Goal: Check status: Check status

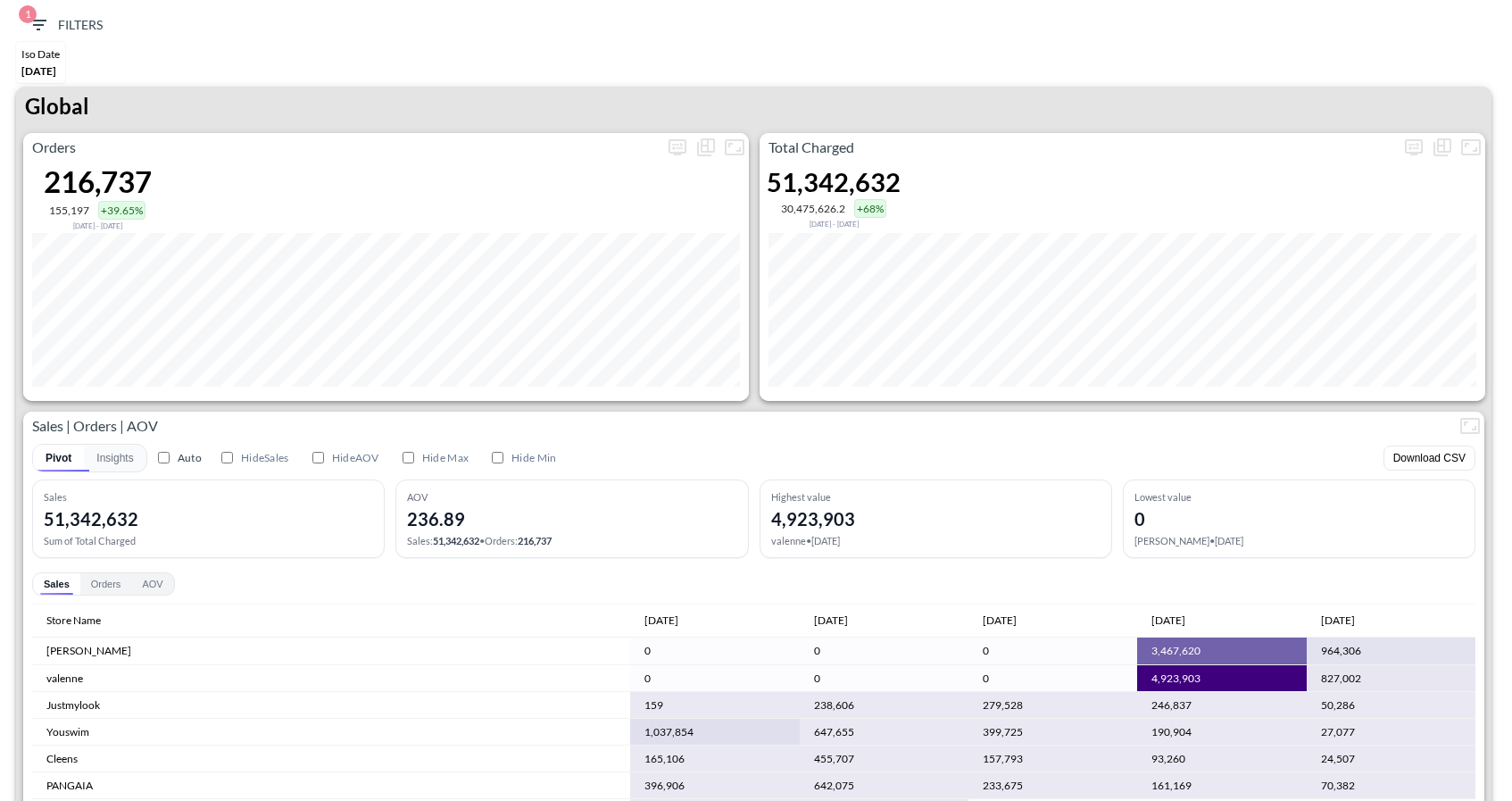
click at [1169, 401] on div "Orders 216,737 155,197 +39.65% Jan 24, 2025 - Jun 01, 2025 Total Charged 51,342…" at bounding box center [754, 518] width 1476 height 772
click at [50, 18] on span "1 Filters" at bounding box center [65, 26] width 75 height 23
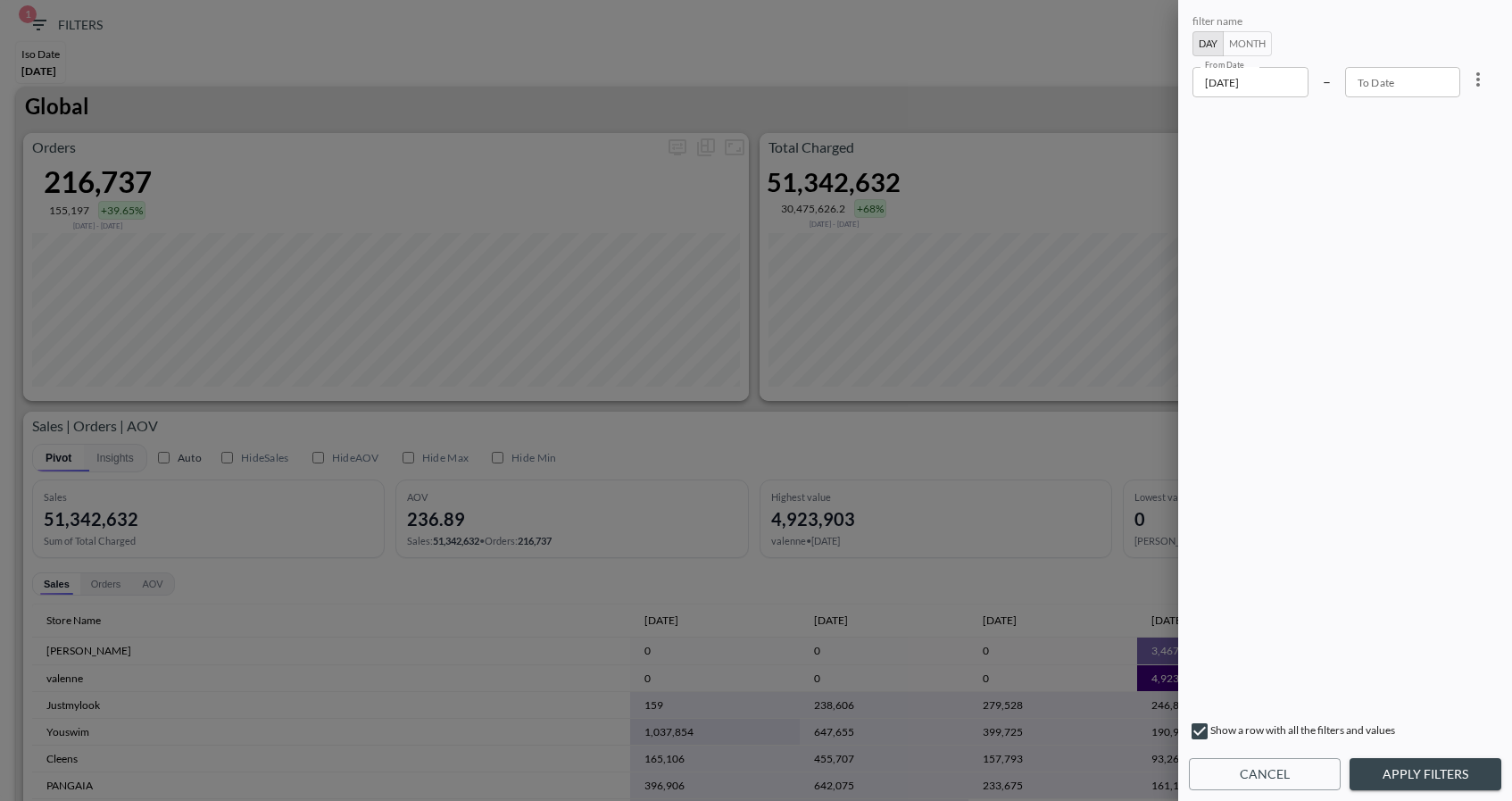
click at [1280, 79] on input "2025-06-01" at bounding box center [1251, 82] width 116 height 30
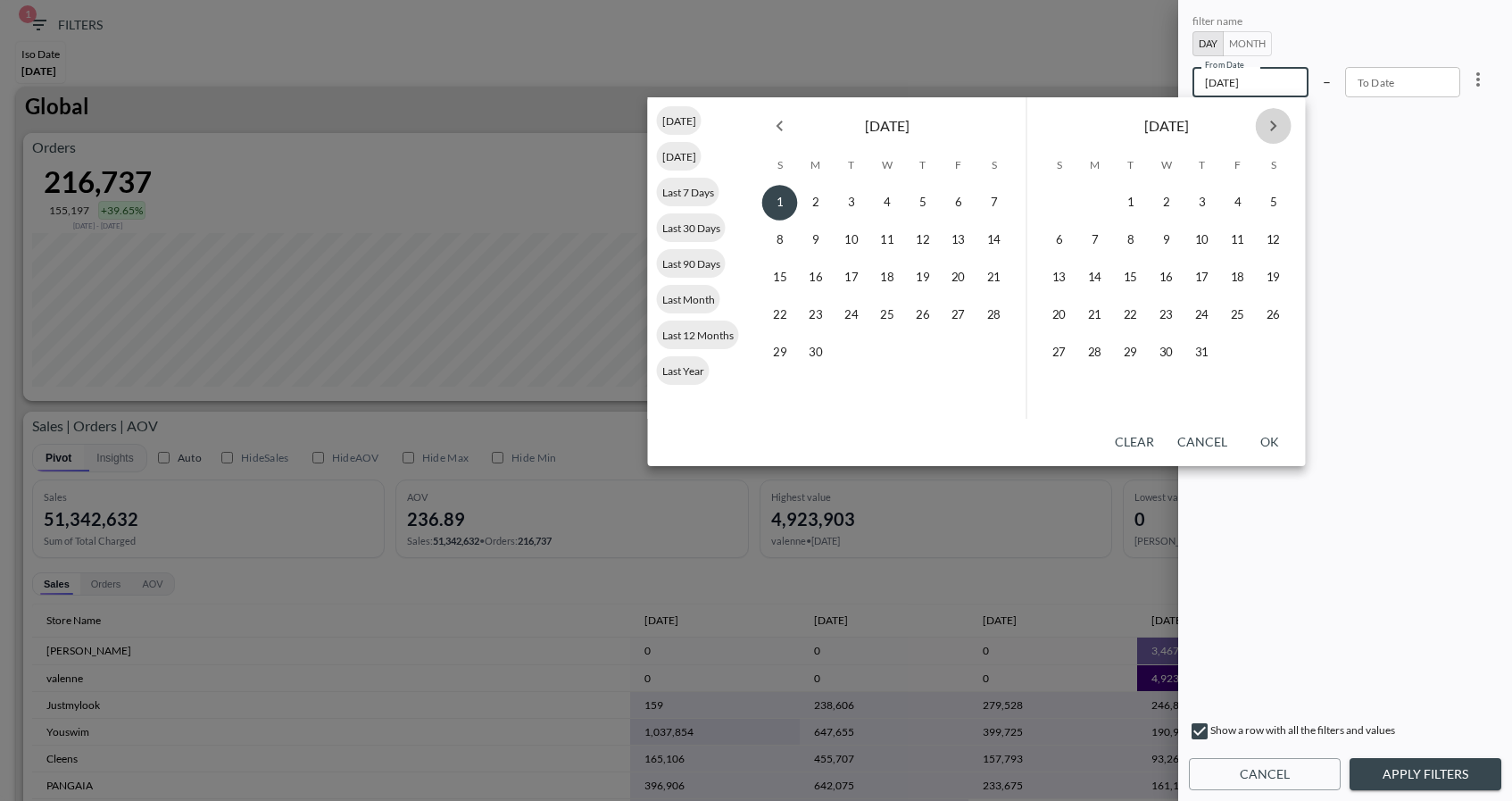
click at [1267, 124] on icon "Next month" at bounding box center [1274, 126] width 22 height 22
click at [1168, 197] on button "1" at bounding box center [1167, 202] width 35 height 35
type input "2025-10-01"
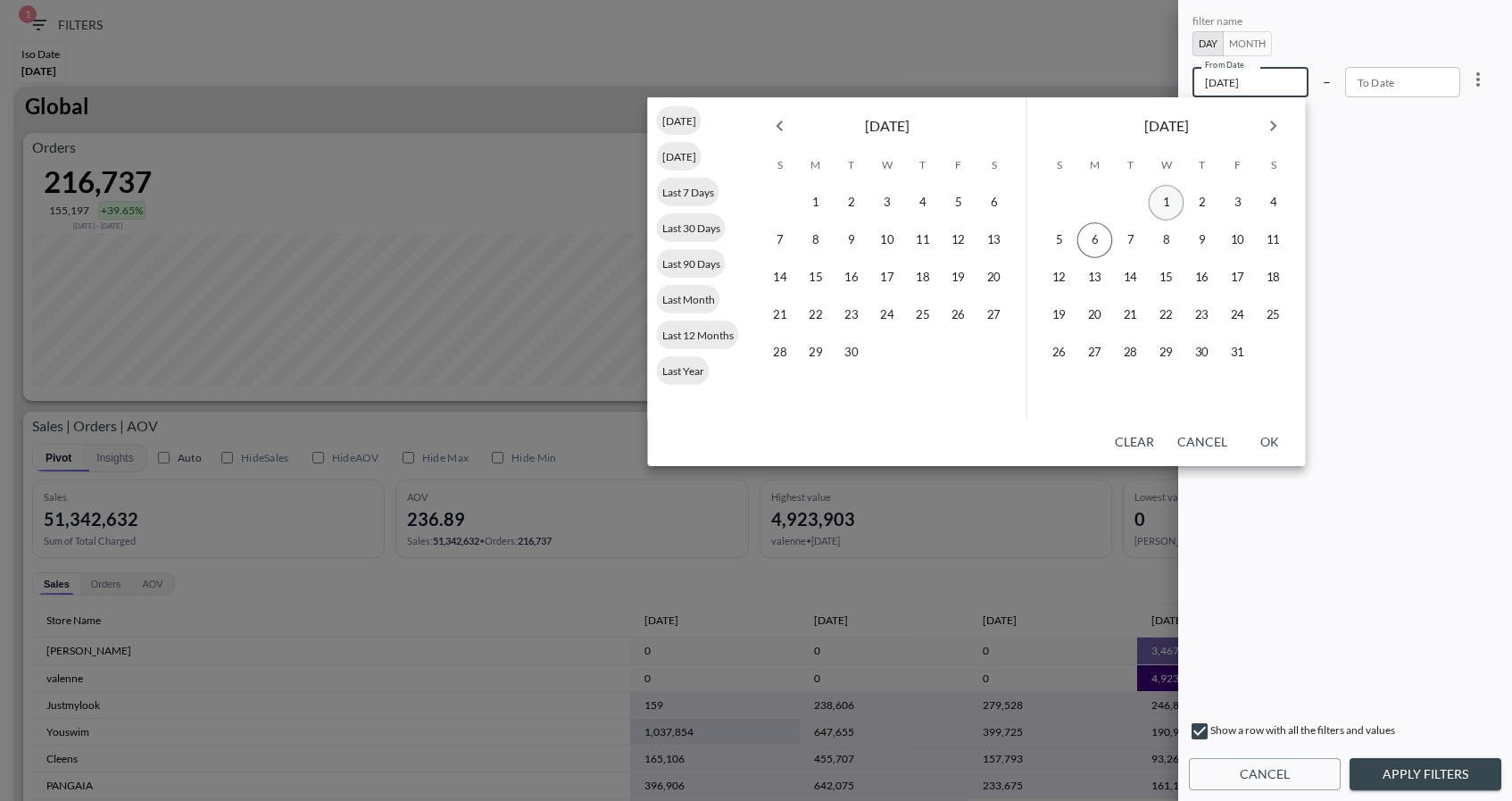
type input "YYYY-MM-DD"
click at [1195, 275] on button "16" at bounding box center [1203, 277] width 35 height 35
type input "2025-10-16"
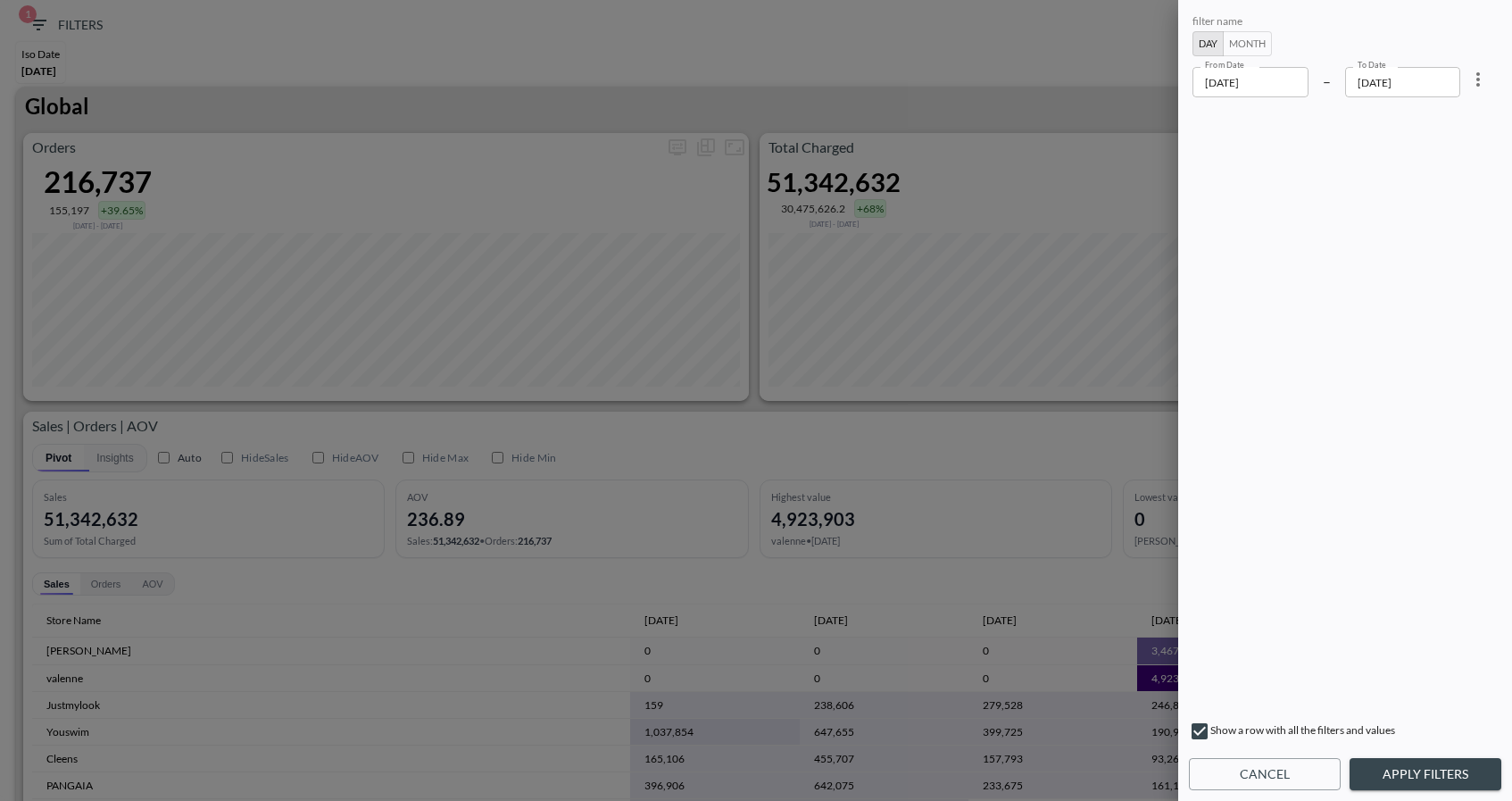
click at [1400, 770] on button "Apply Filters" at bounding box center [1426, 775] width 151 height 33
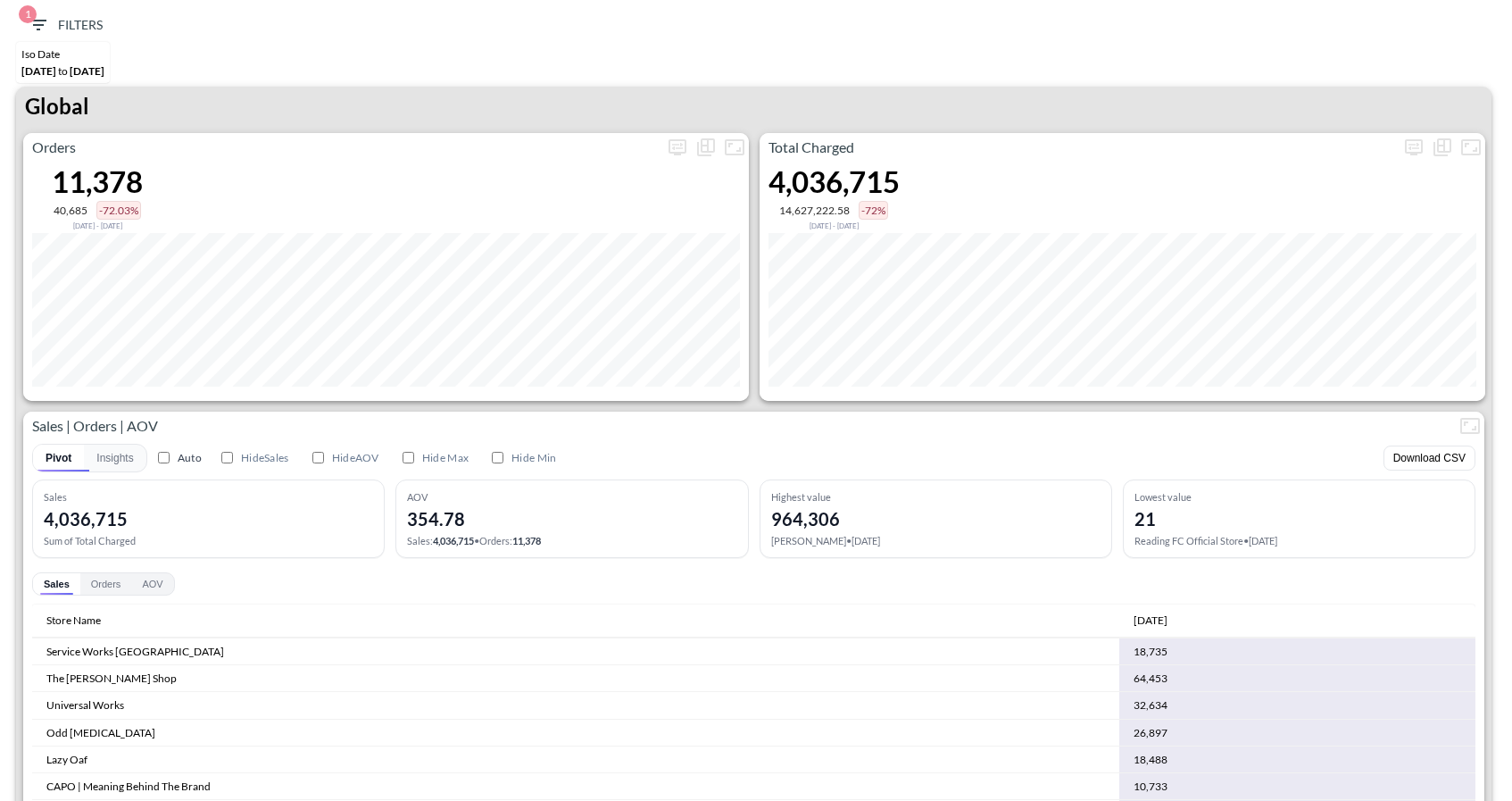
click at [43, 27] on icon "button" at bounding box center [38, 26] width 22 height 22
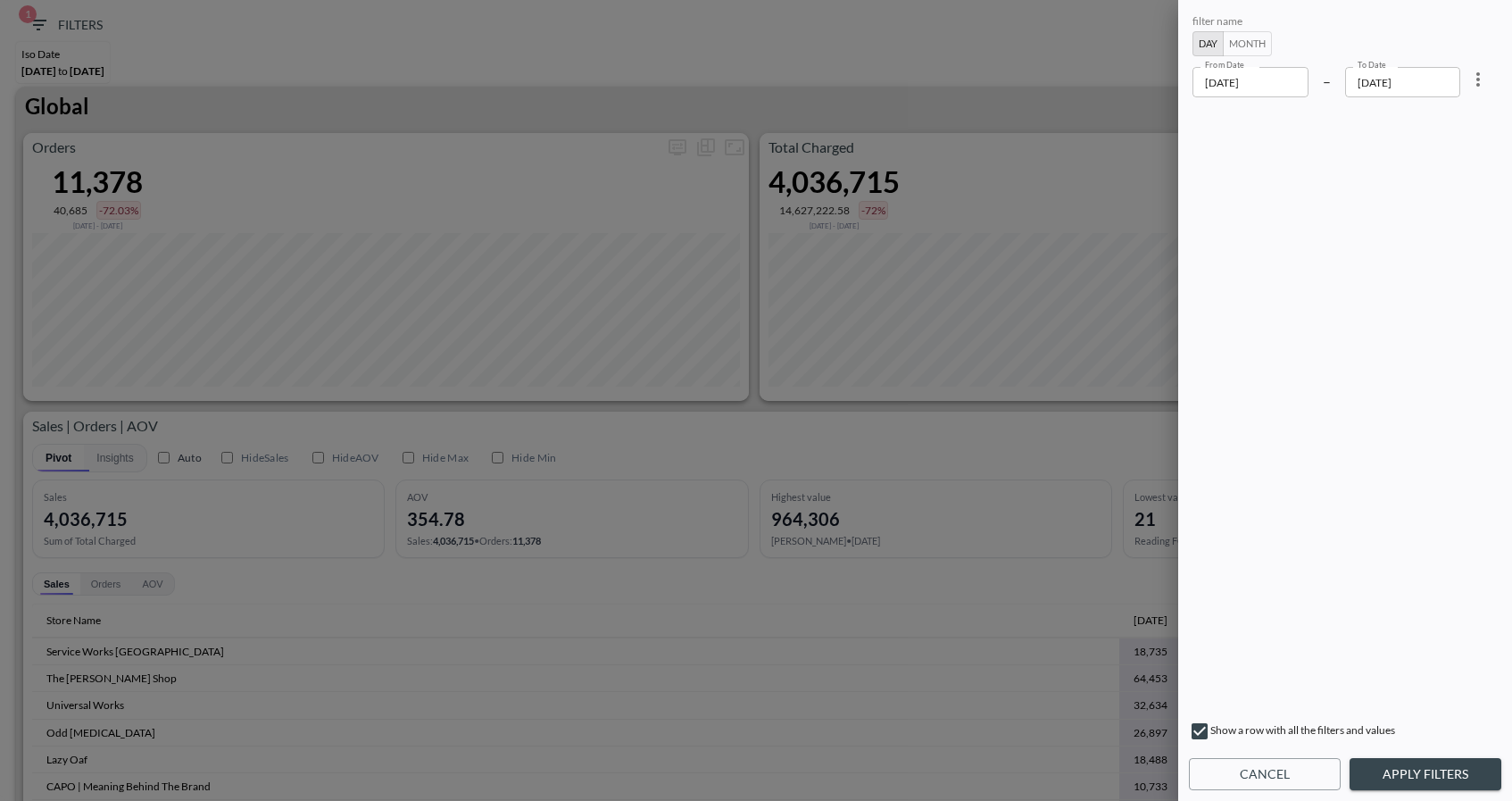
click at [1269, 82] on input "2025-10-01" at bounding box center [1251, 82] width 116 height 30
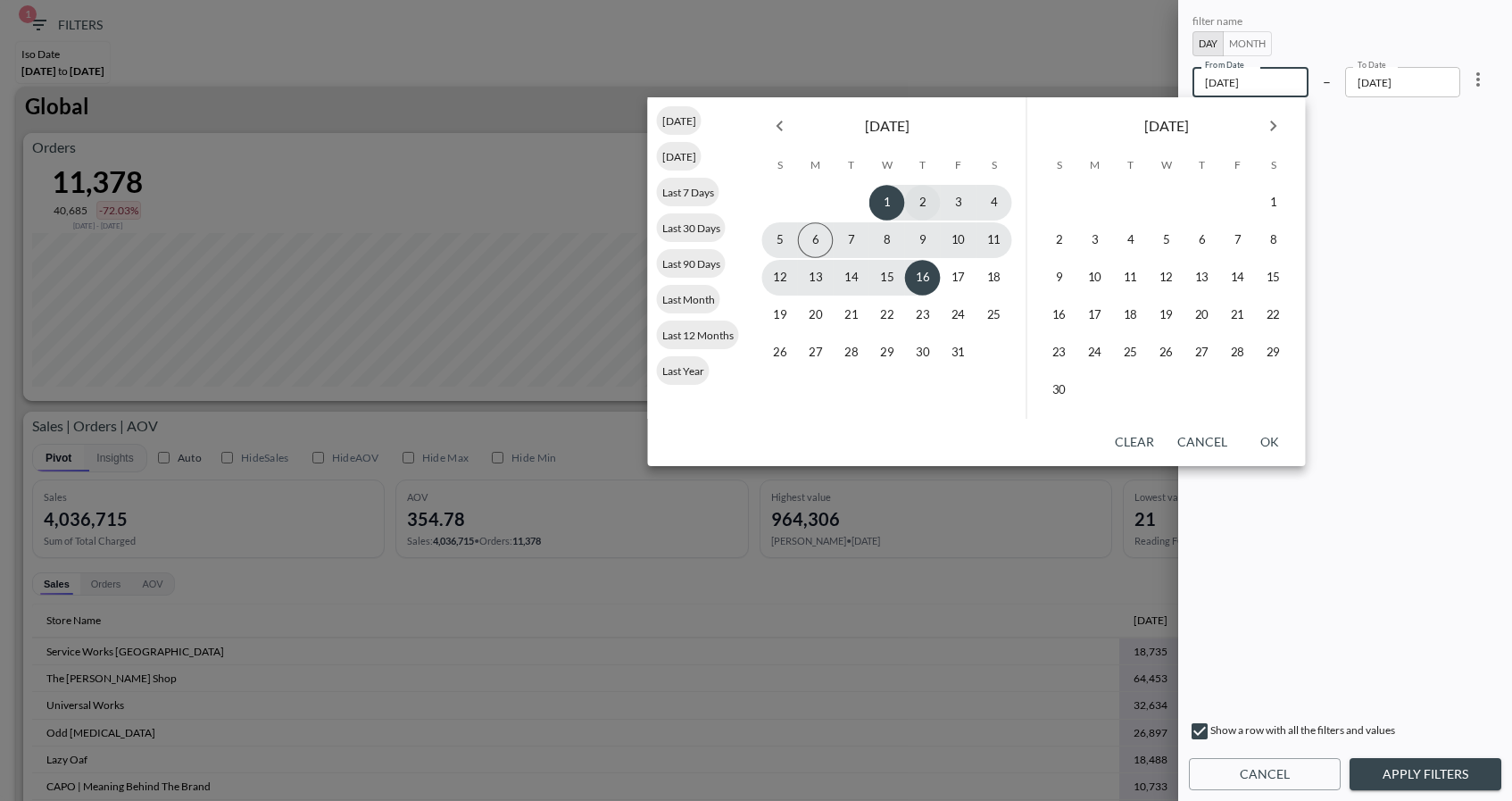
click at [921, 211] on button "2" at bounding box center [923, 202] width 35 height 35
type input "2025-10-02"
click at [962, 203] on button "3" at bounding box center [959, 202] width 35 height 35
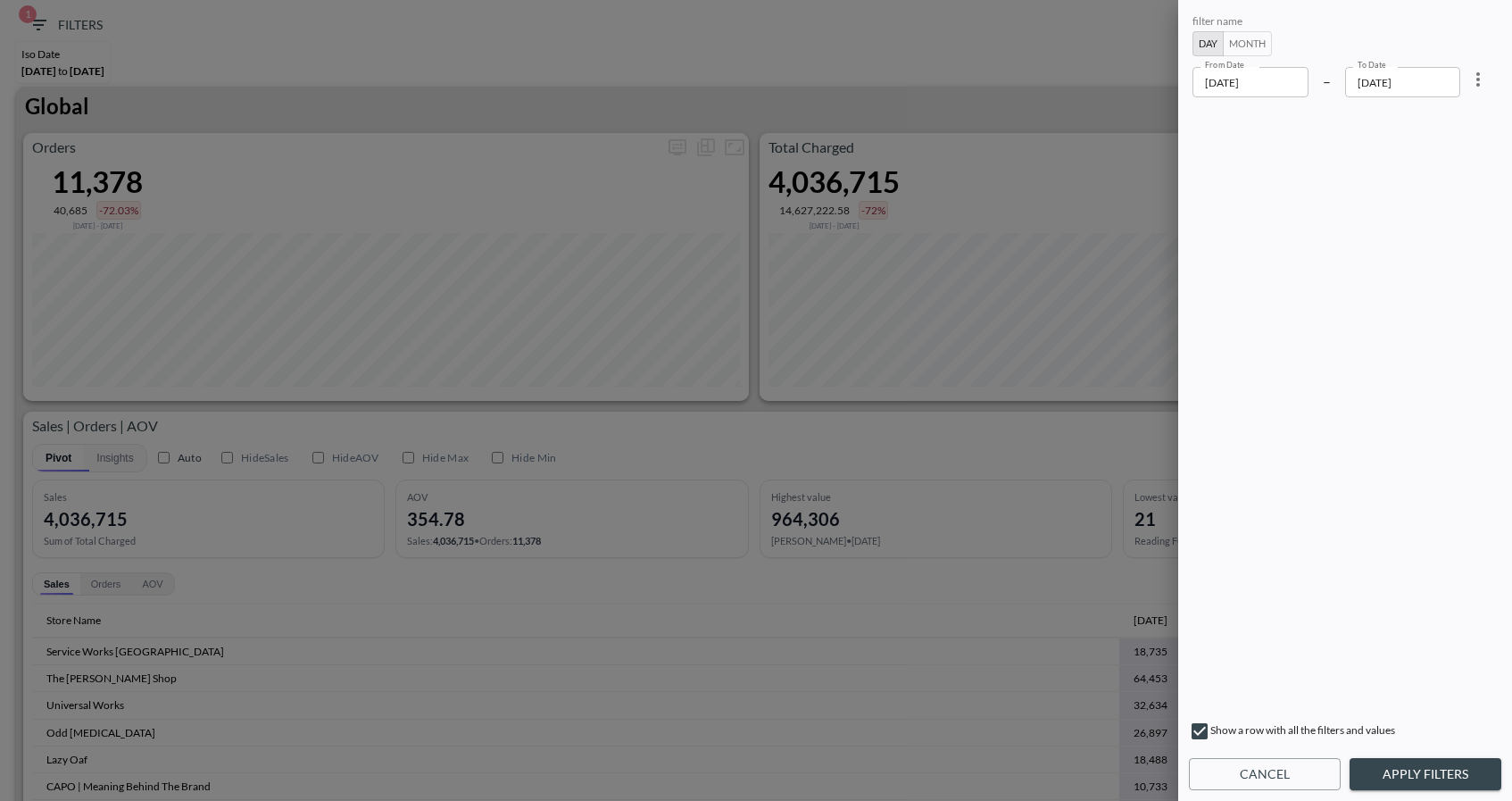
click at [1433, 81] on input "2025-10-03" at bounding box center [1403, 82] width 116 height 30
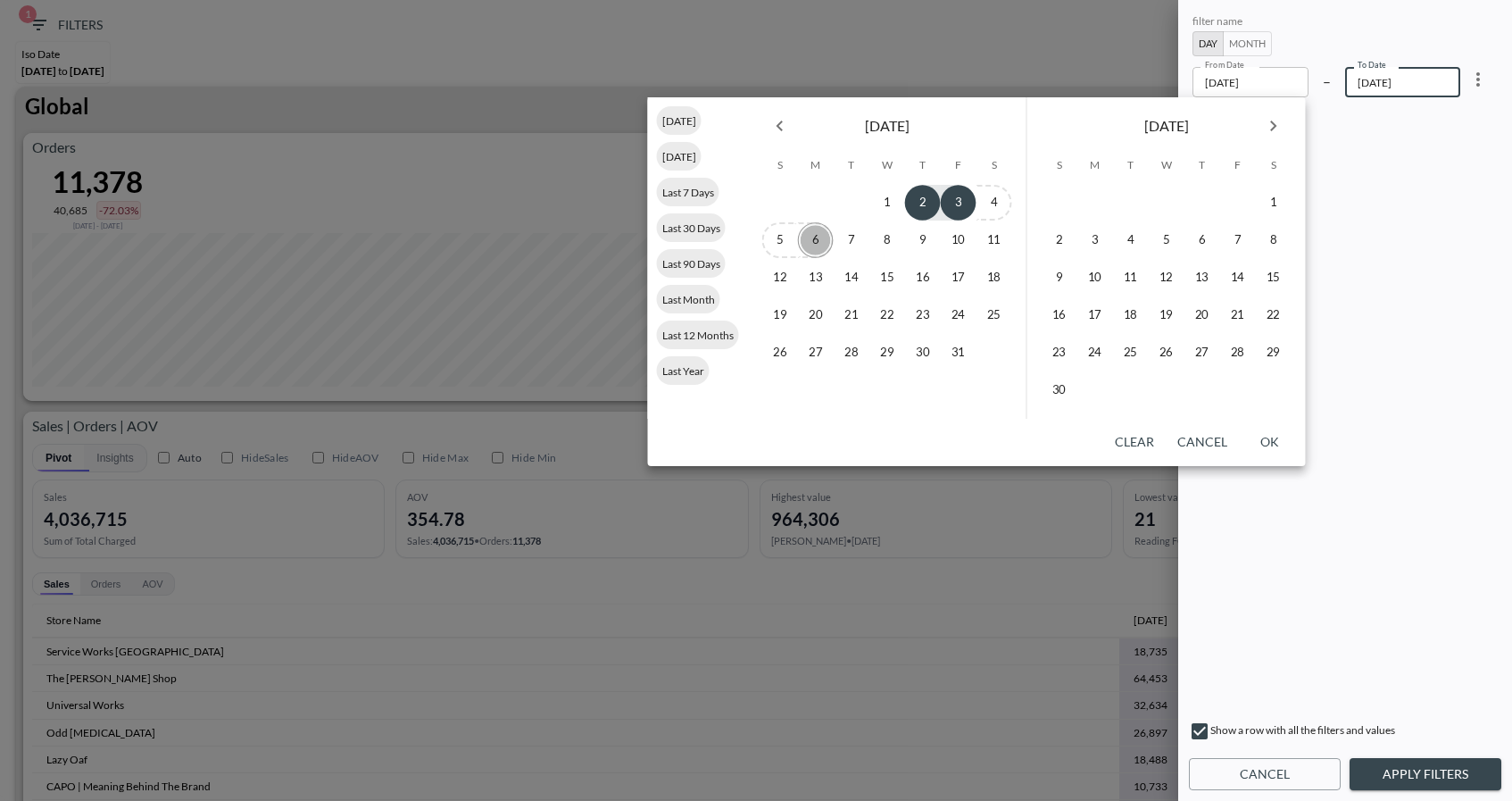
click at [815, 246] on button "6" at bounding box center [815, 240] width 35 height 35
type input "2025-10-06"
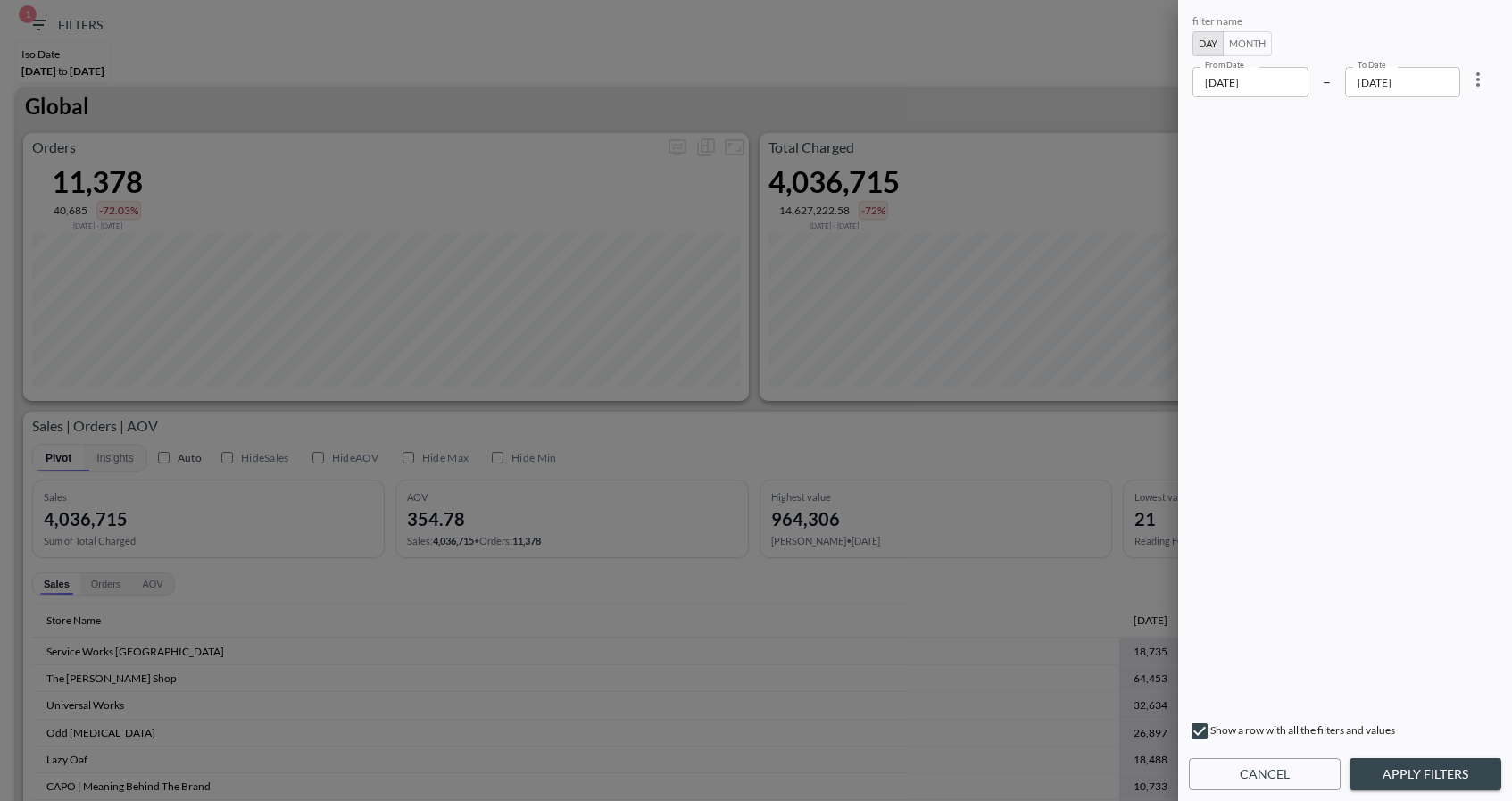
click at [1391, 777] on button "Apply Filters" at bounding box center [1426, 775] width 151 height 33
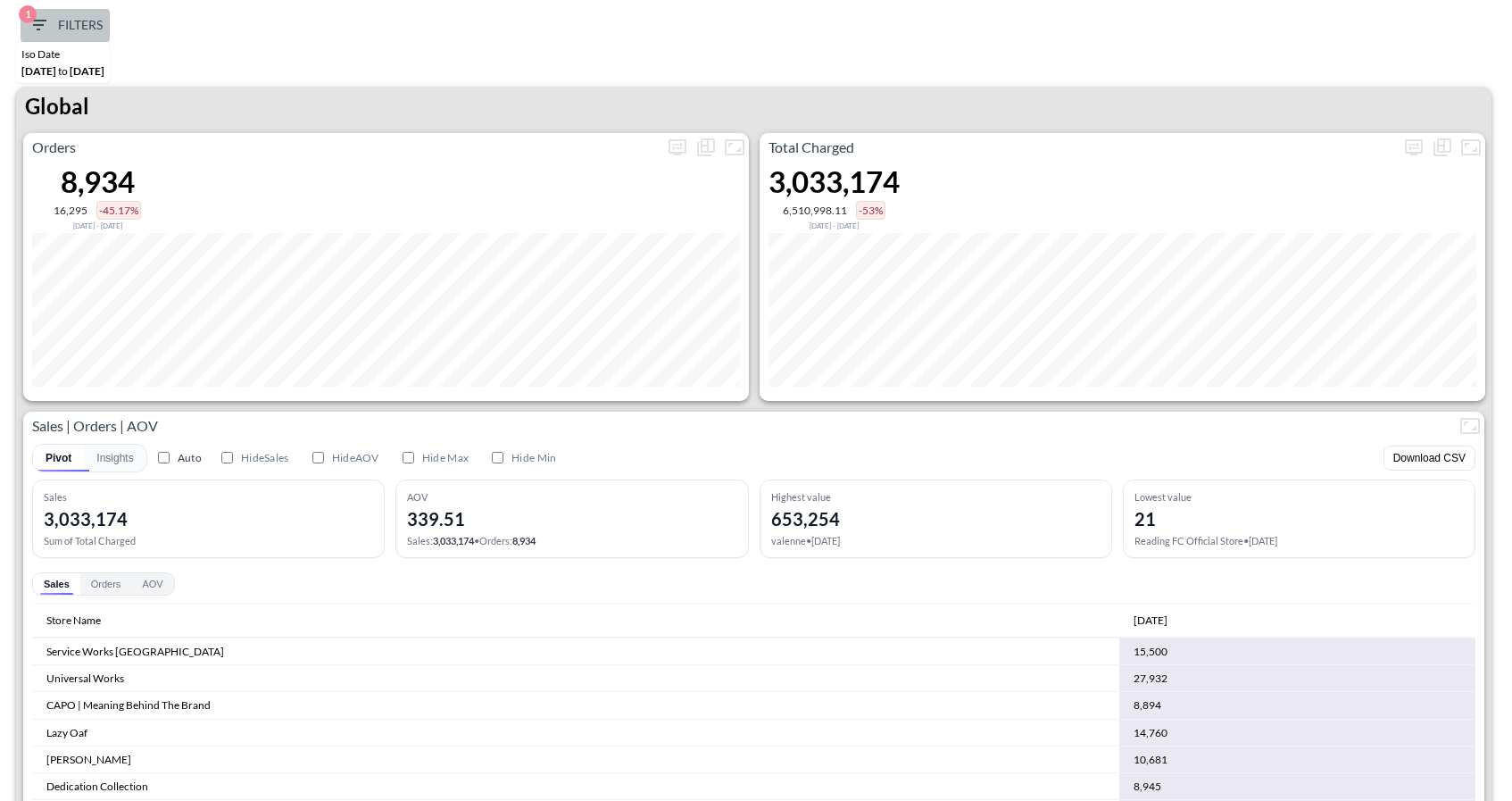
click at [28, 29] on icon "button" at bounding box center [38, 26] width 22 height 22
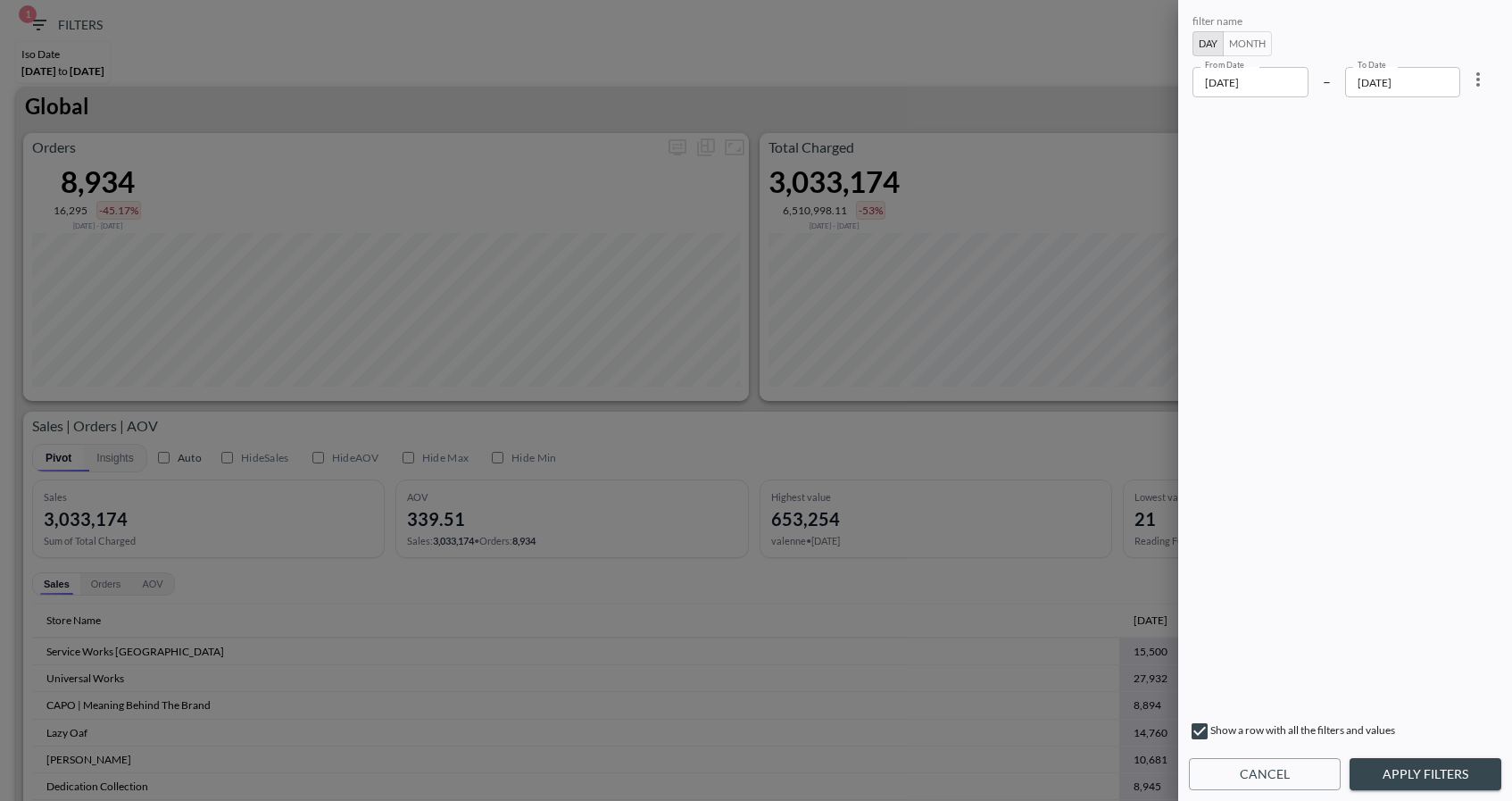
click at [1294, 84] on input "2025-10-02" at bounding box center [1251, 82] width 116 height 30
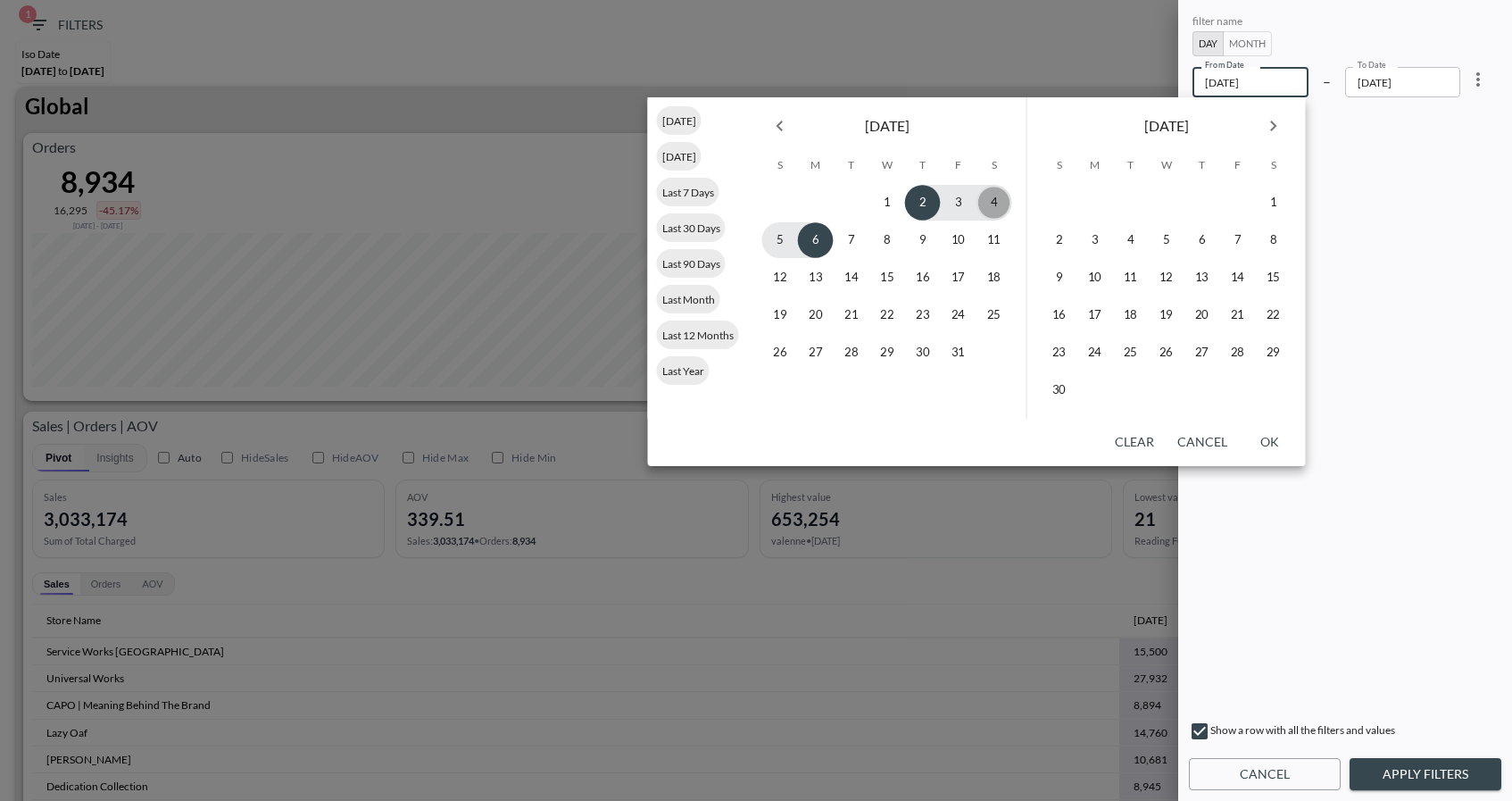
click at [991, 204] on button "4" at bounding box center [994, 202] width 35 height 35
type input "2025-10-04"
click at [813, 240] on button "6" at bounding box center [815, 240] width 35 height 35
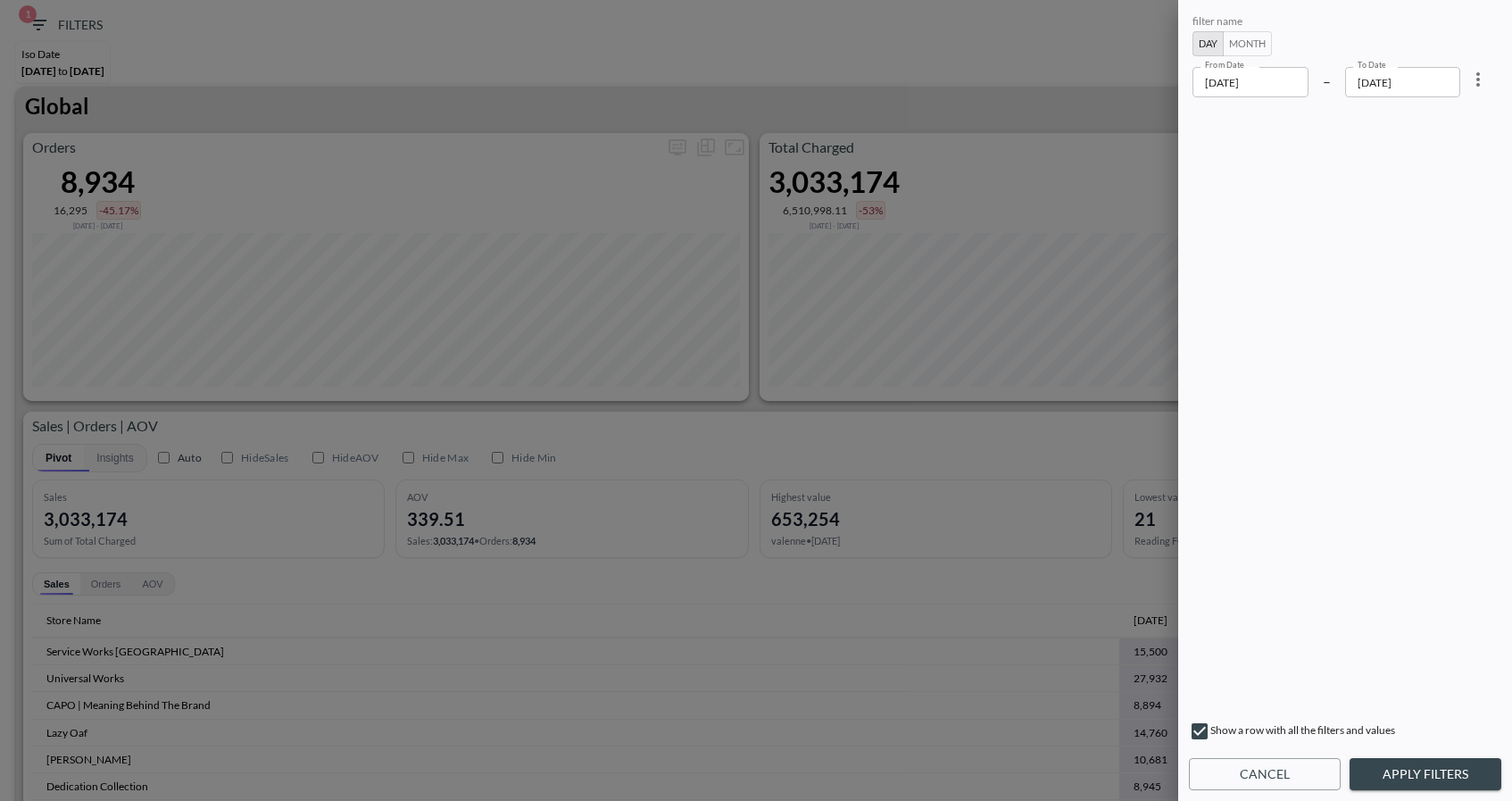
click at [1438, 759] on button "Apply Filters" at bounding box center [1426, 775] width 151 height 33
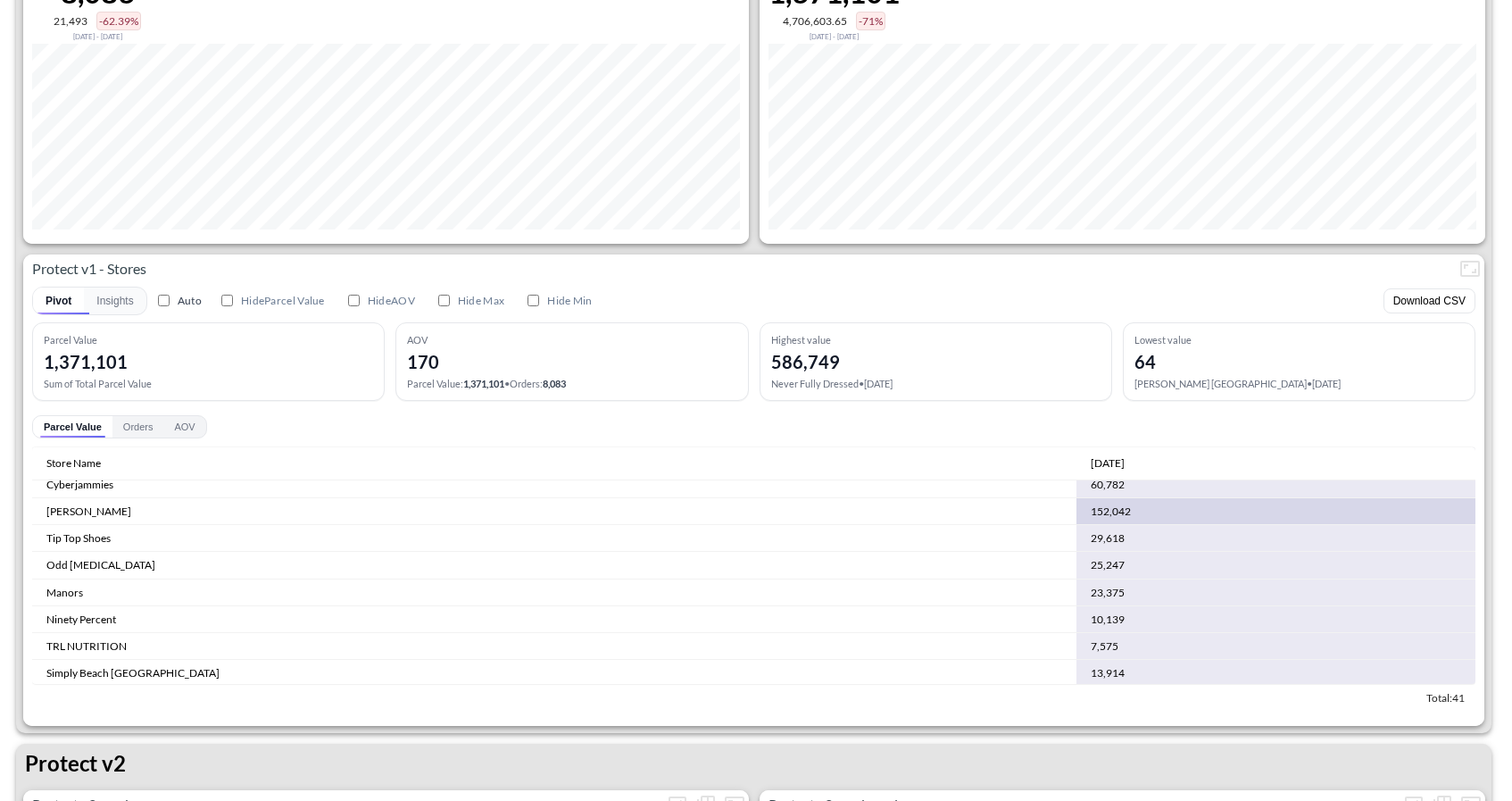
scroll to position [91, 0]
click at [1077, 561] on td "25,247" at bounding box center [1276, 564] width 399 height 27
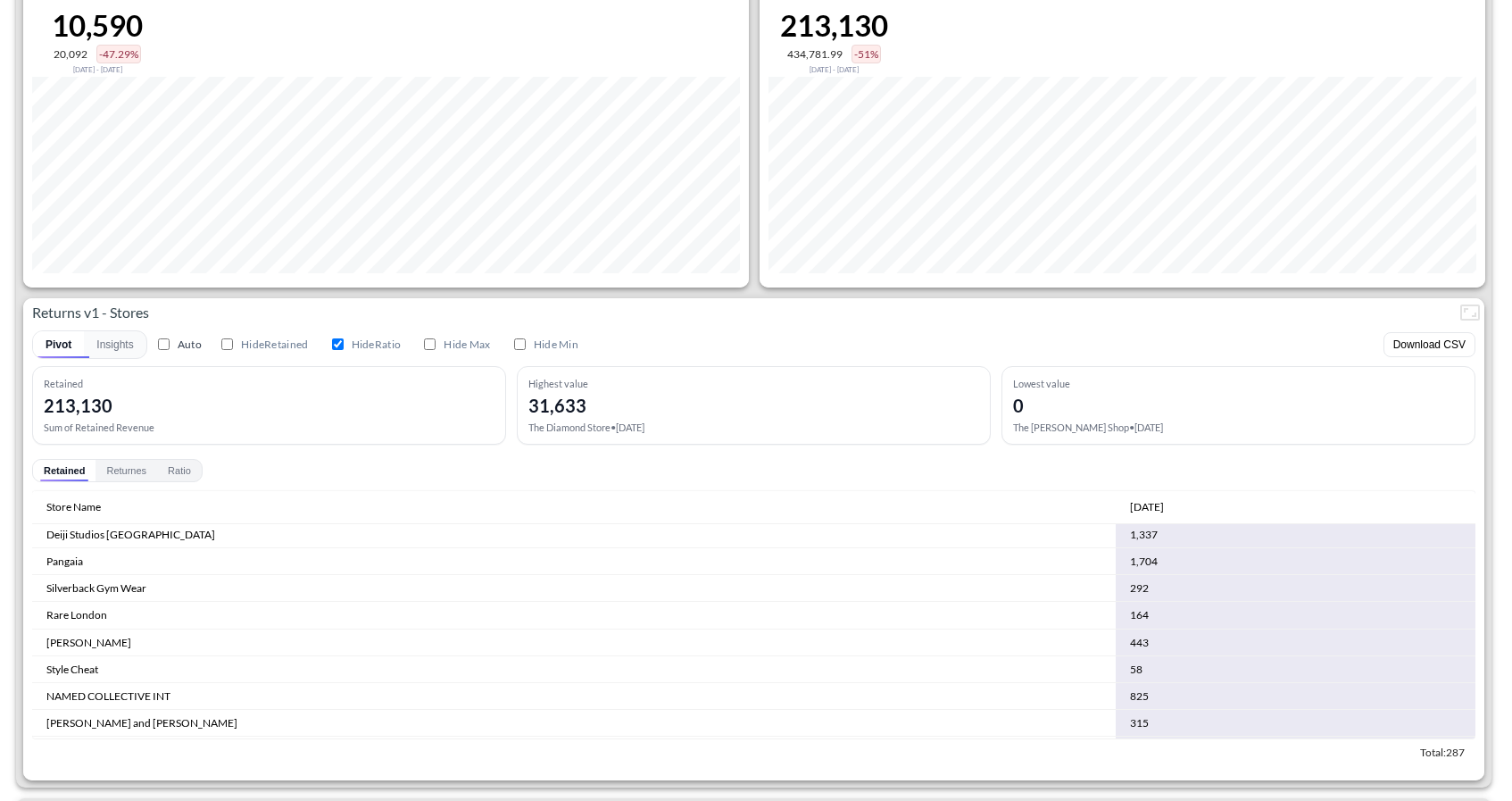
scroll to position [999, 0]
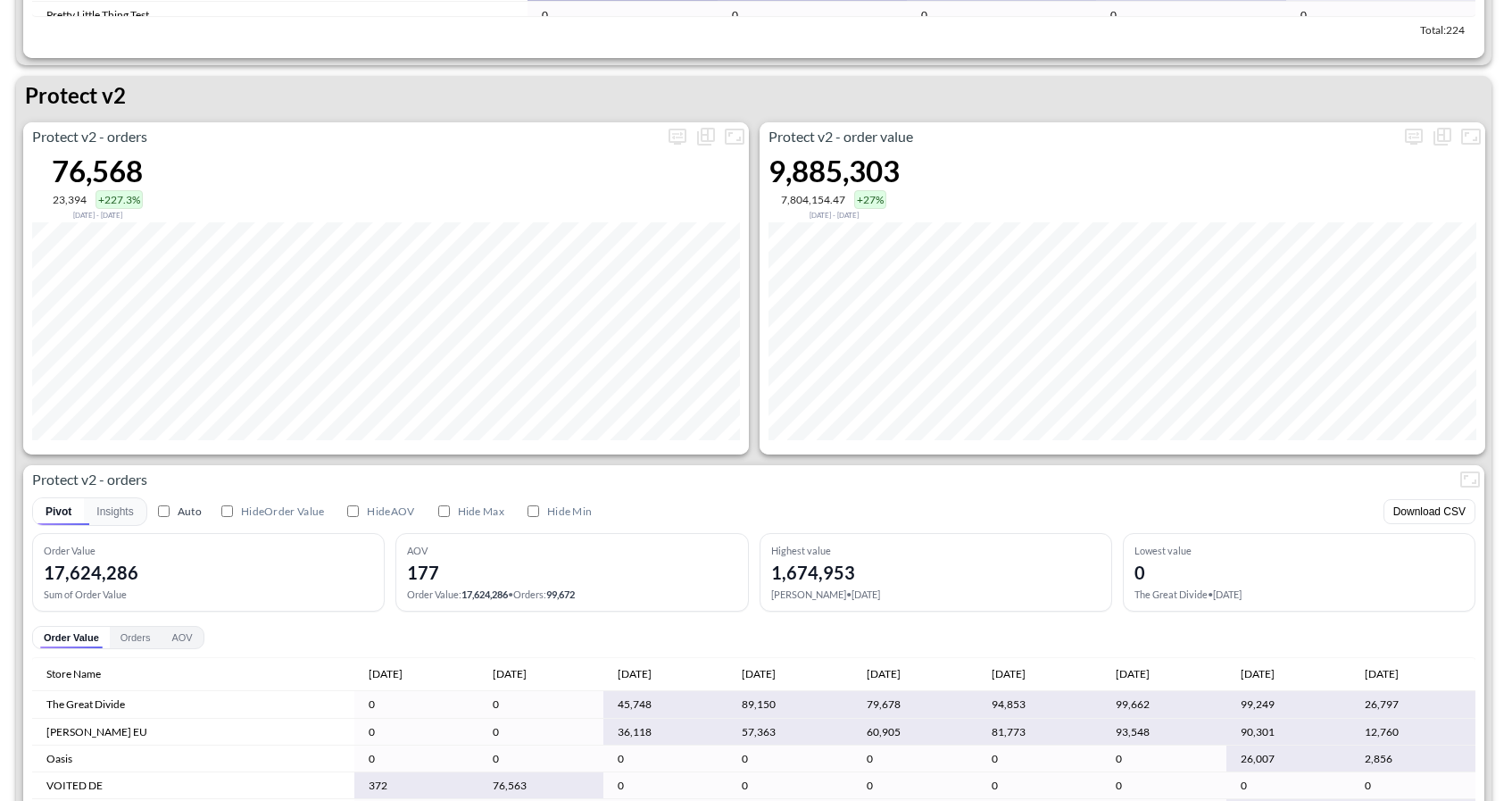
scroll to position [3412, 0]
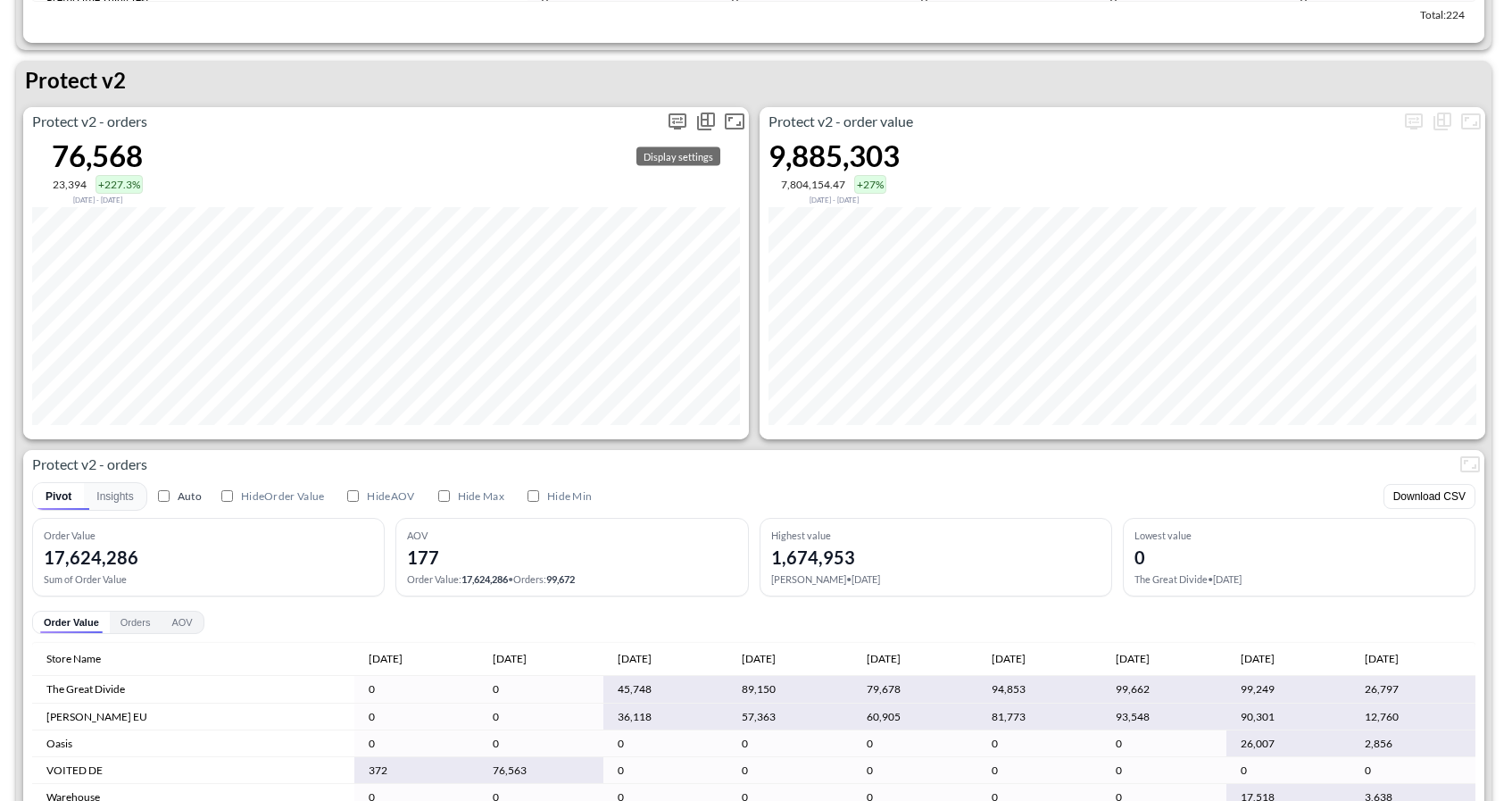
click at [685, 130] on icon "more" at bounding box center [678, 122] width 22 height 22
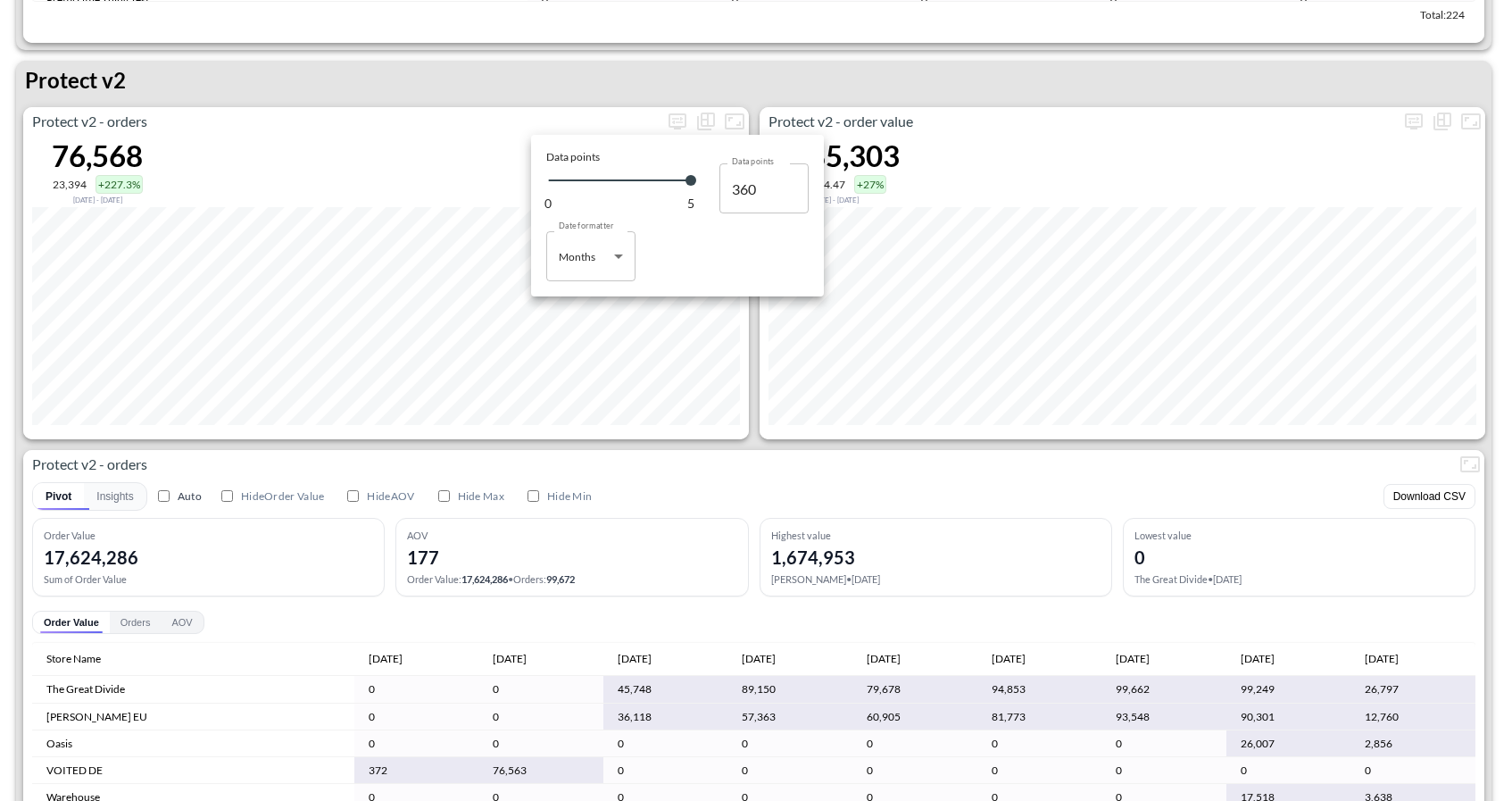
click at [620, 262] on body "BI.P.EYE, Interactive Analytics Dashboards 1 Filters Iso Date [DATE] Global Ord…" at bounding box center [756, 400] width 1512 height 801
click at [609, 304] on li "Days" at bounding box center [590, 302] width 89 height 27
type input "Days"
type input "128"
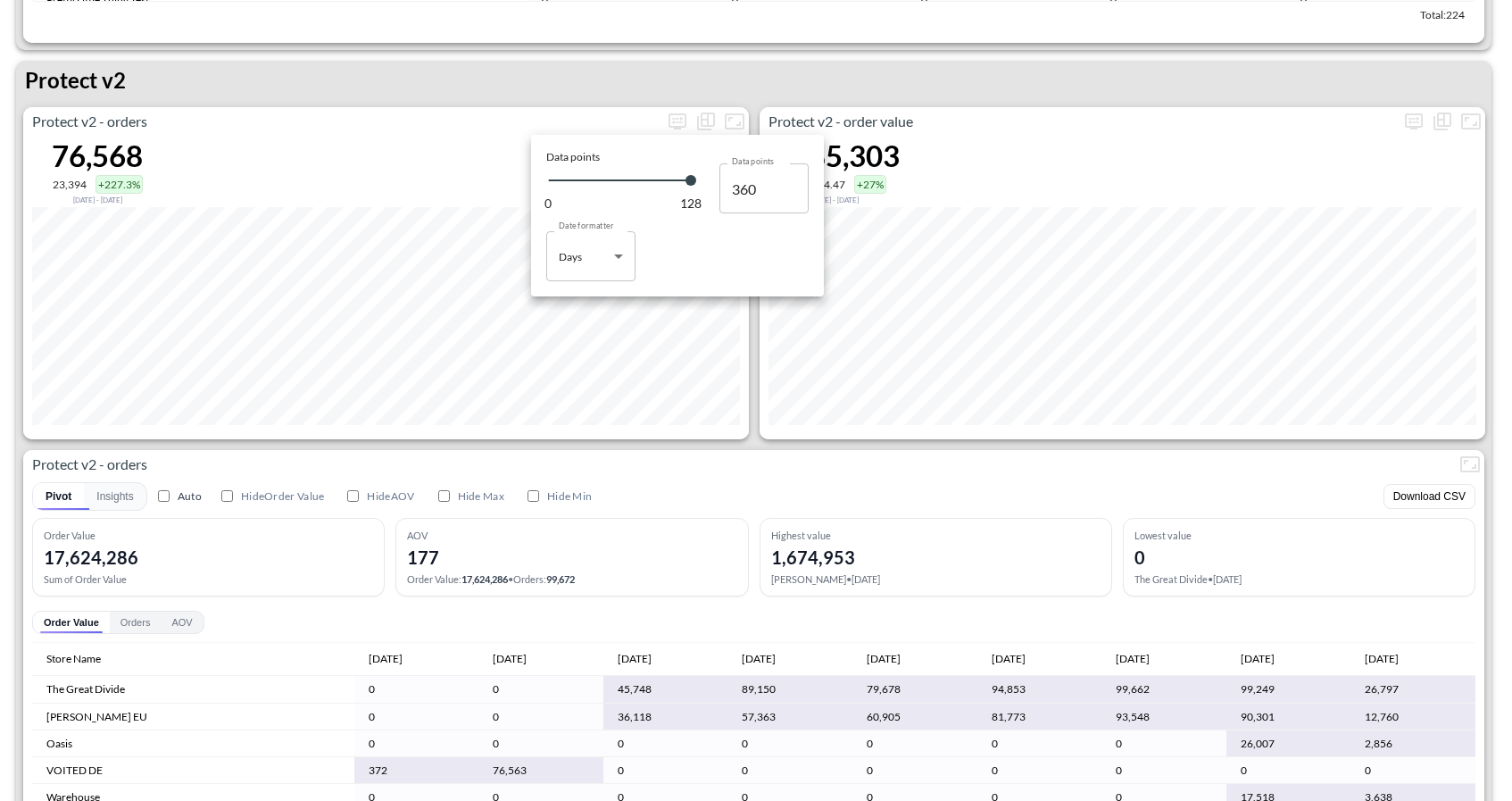
click at [711, 428] on div at bounding box center [756, 400] width 1512 height 801
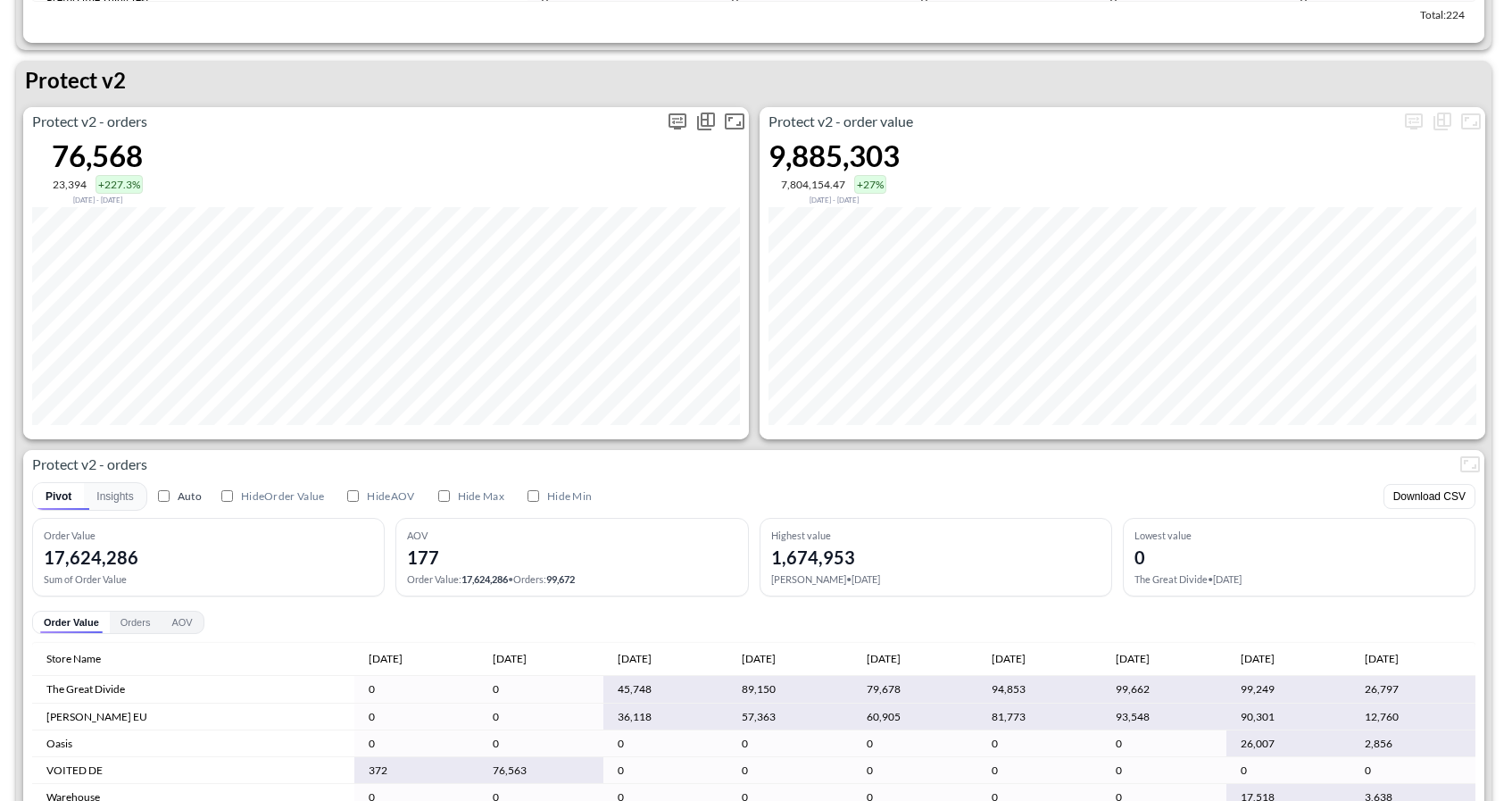
click at [684, 122] on icon "more" at bounding box center [678, 122] width 22 height 22
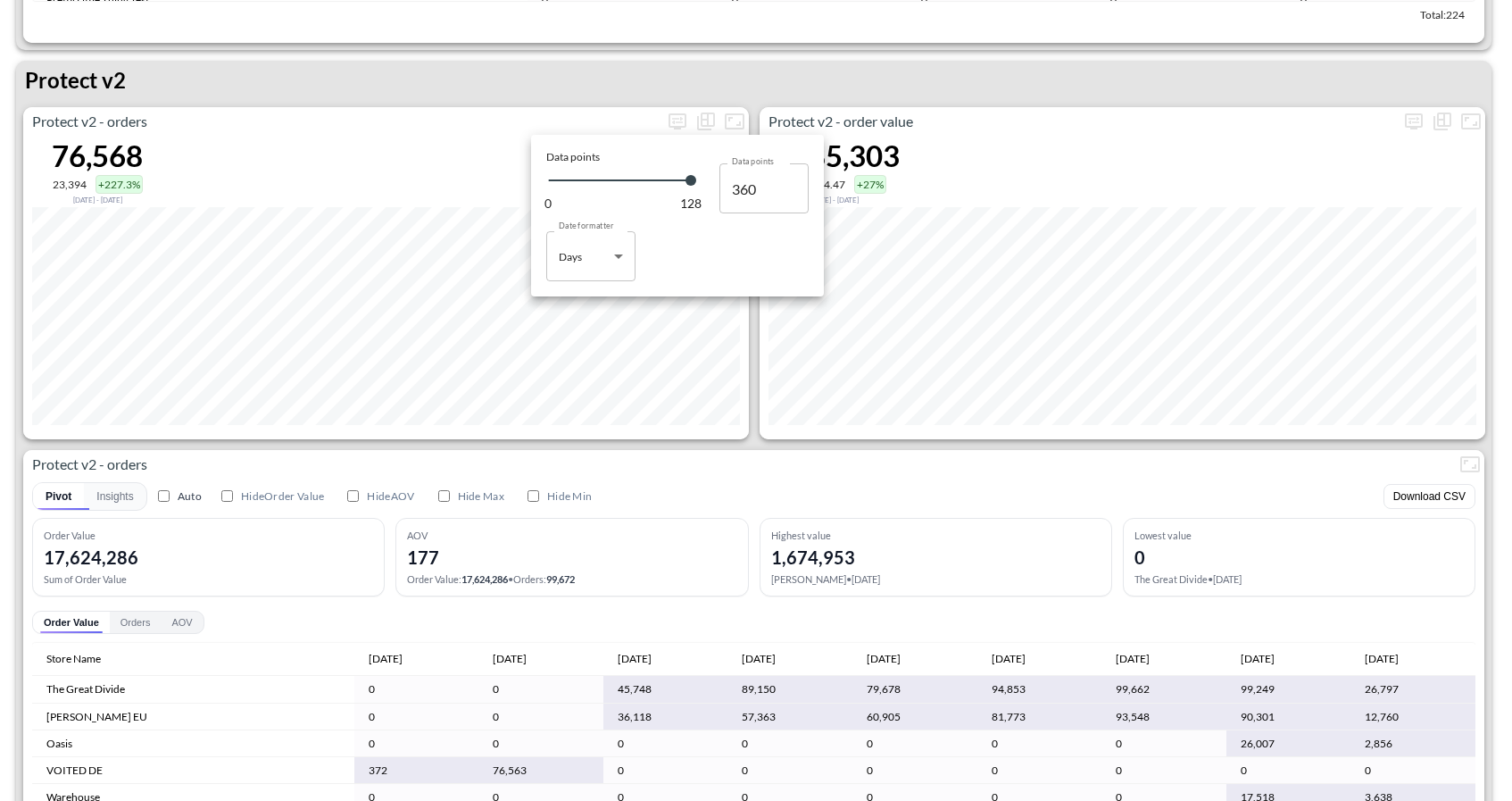
click at [605, 259] on body "BI.P.EYE, Interactive Analytics Dashboards 1 Filters Iso Date [DATE] Global Ord…" at bounding box center [756, 400] width 1512 height 801
click at [601, 335] on li "Months" at bounding box center [590, 328] width 89 height 27
type input "Months"
click at [660, 435] on div at bounding box center [756, 400] width 1512 height 801
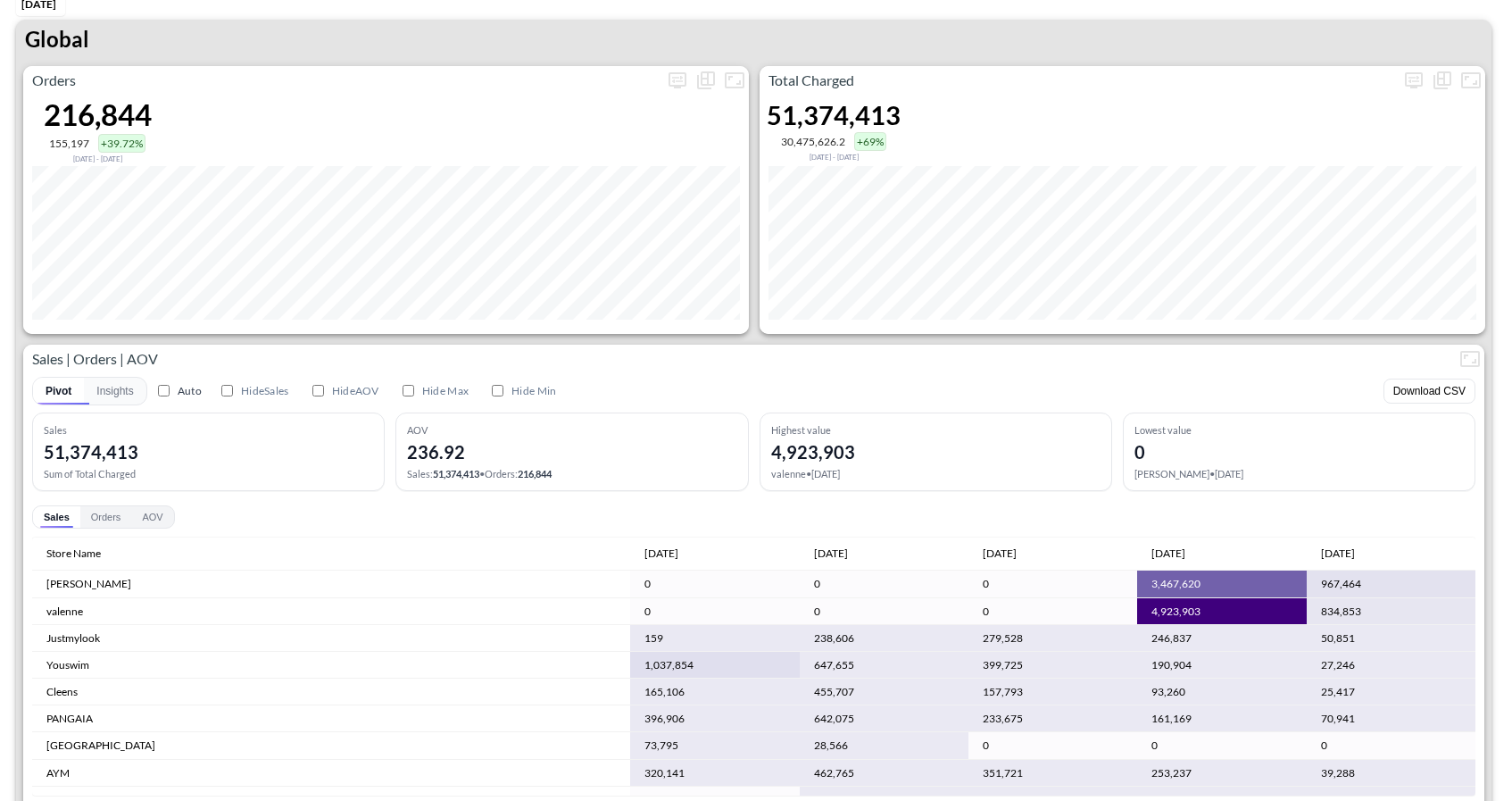
scroll to position [0, 0]
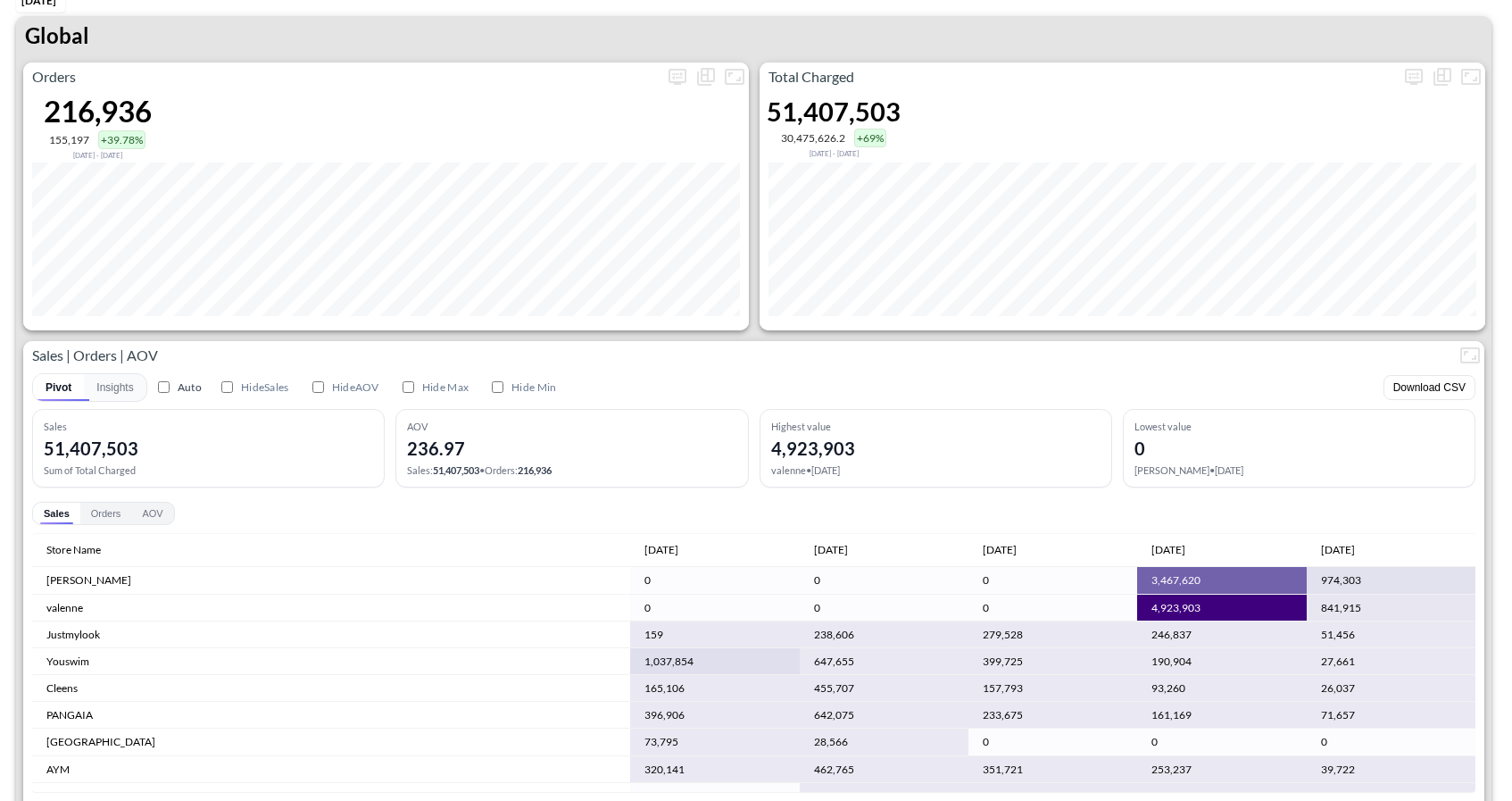
scroll to position [85, 0]
